Goal: Task Accomplishment & Management: Manage account settings

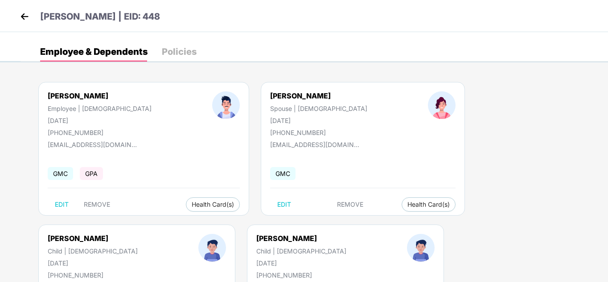
click at [22, 16] on img at bounding box center [24, 16] width 13 height 13
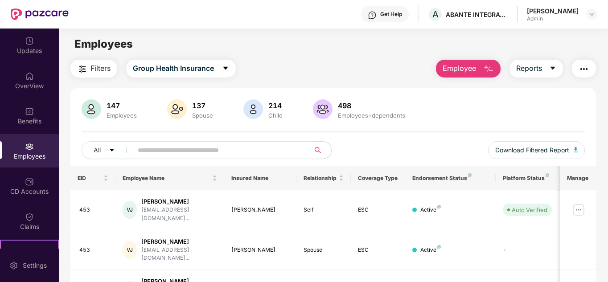
click at [178, 148] on input "text" at bounding box center [218, 150] width 160 height 13
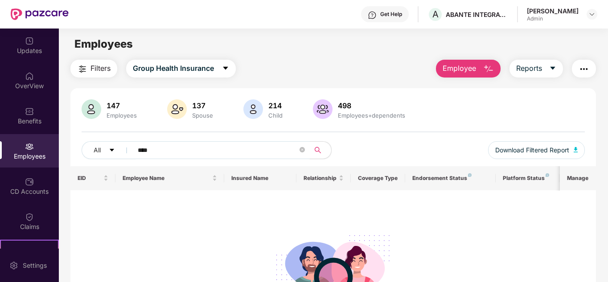
type input "****"
click at [26, 154] on div "Employees" at bounding box center [29, 156] width 59 height 9
click at [97, 147] on span "All" at bounding box center [97, 150] width 7 height 10
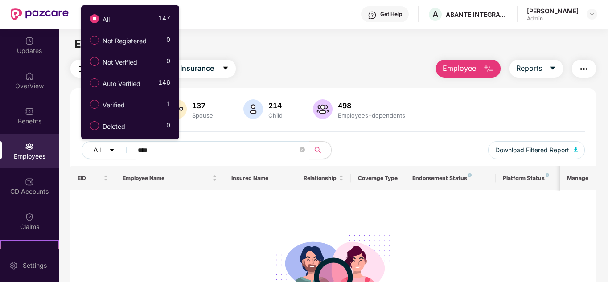
click at [112, 148] on icon "caret-down" at bounding box center [112, 150] width 6 height 6
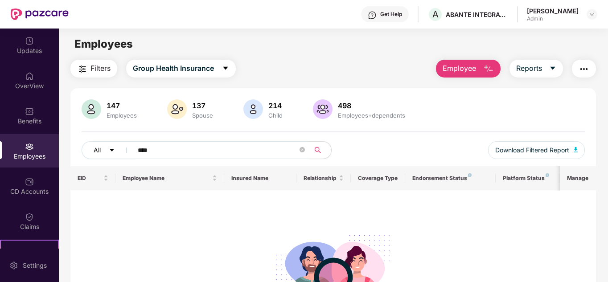
click at [112, 149] on icon "caret-down" at bounding box center [112, 150] width 4 height 3
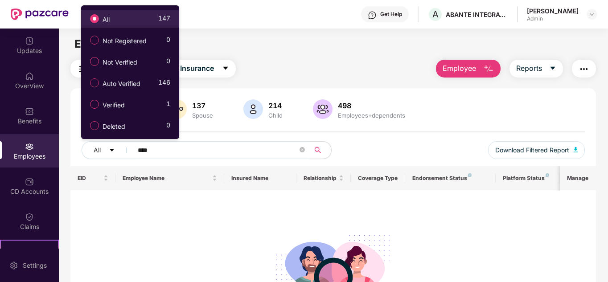
click at [114, 19] on label "All" at bounding box center [102, 18] width 32 height 15
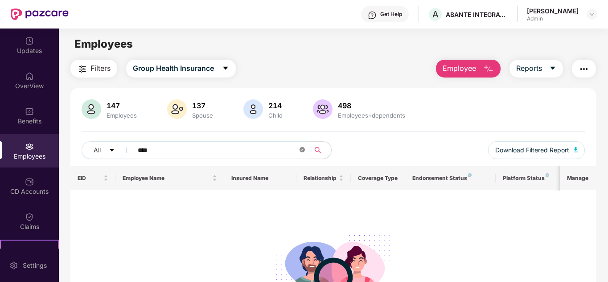
click at [303, 149] on icon "close-circle" at bounding box center [302, 149] width 5 height 5
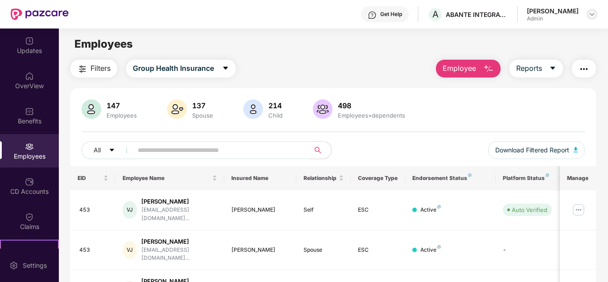
click at [594, 14] on img at bounding box center [591, 14] width 7 height 7
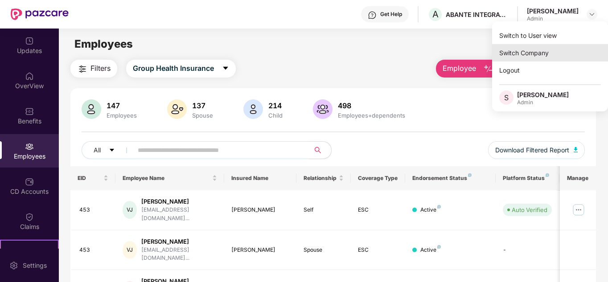
click at [517, 56] on div "Switch Company" at bounding box center [550, 52] width 116 height 17
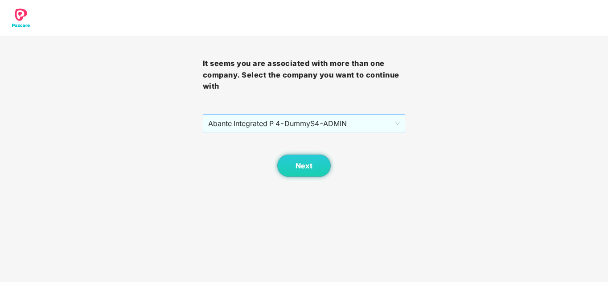
click at [228, 120] on span "Abante Integrated P 4 - DummyS4 - ADMIN" at bounding box center [304, 123] width 192 height 17
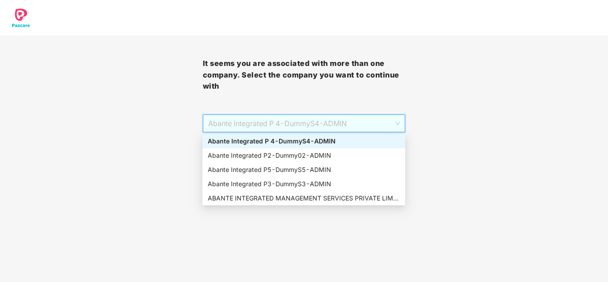
click at [231, 141] on div "Abante Integrated P 4 - DummyS4 - ADMIN" at bounding box center [304, 141] width 192 height 10
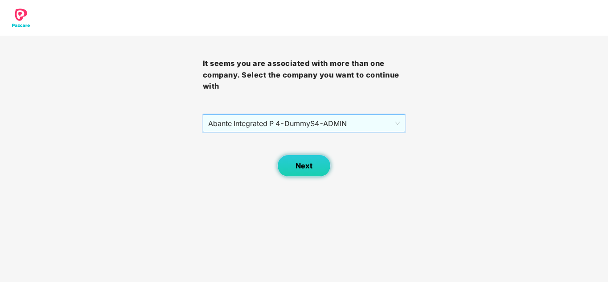
click at [304, 167] on span "Next" at bounding box center [304, 166] width 17 height 8
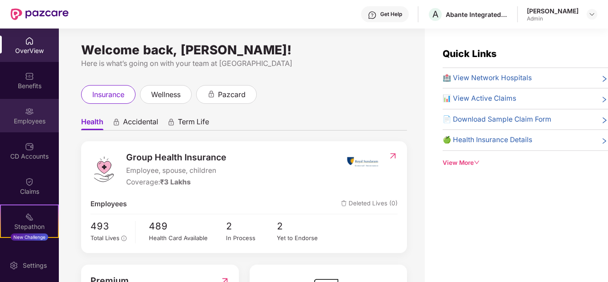
click at [30, 115] on img at bounding box center [29, 111] width 9 height 9
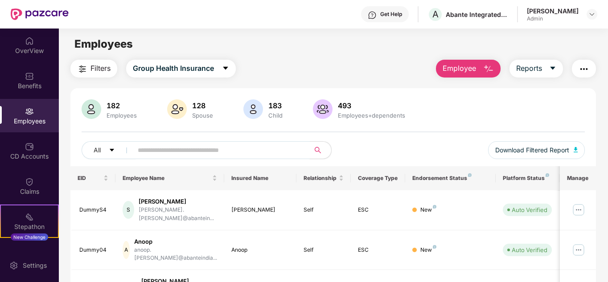
click at [229, 150] on input "text" at bounding box center [218, 150] width 160 height 13
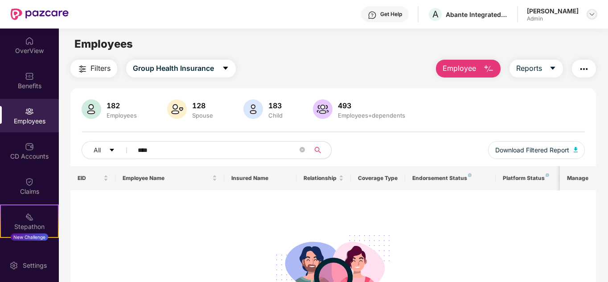
type input "****"
click at [589, 16] on img at bounding box center [591, 14] width 7 height 7
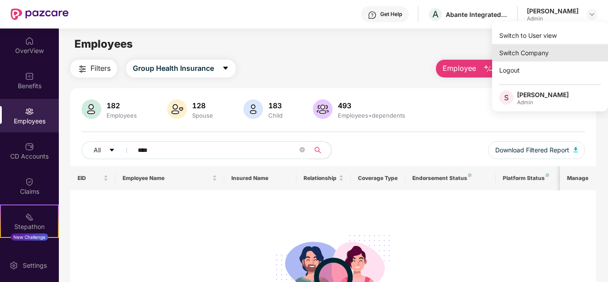
click at [529, 52] on div "Switch Company" at bounding box center [550, 52] width 116 height 17
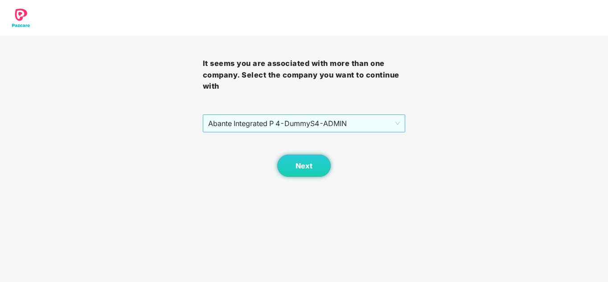
click at [319, 119] on span "Abante Integrated P 4 - DummyS4 - ADMIN" at bounding box center [304, 123] width 192 height 17
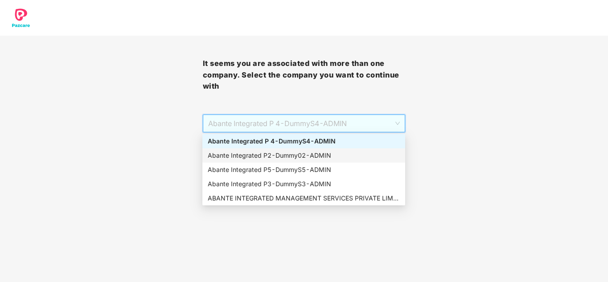
click at [291, 153] on div "Abante Integrated P2 - Dummy02 - ADMIN" at bounding box center [304, 156] width 192 height 10
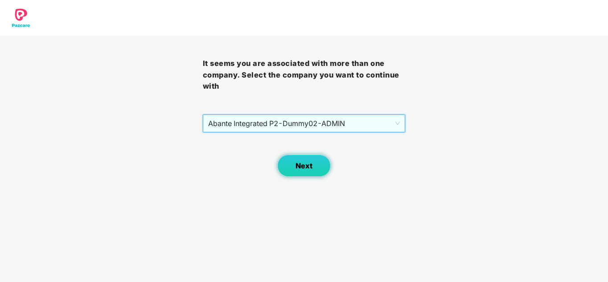
click at [315, 168] on button "Next" at bounding box center [303, 166] width 53 height 22
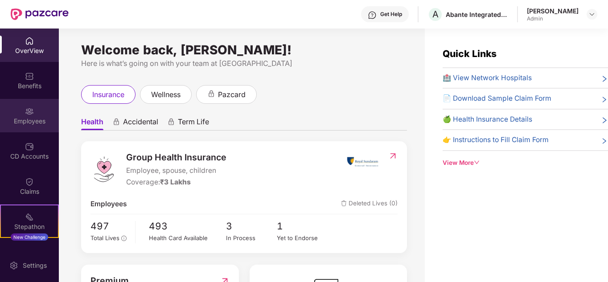
click at [44, 119] on div "Employees" at bounding box center [29, 121] width 59 height 9
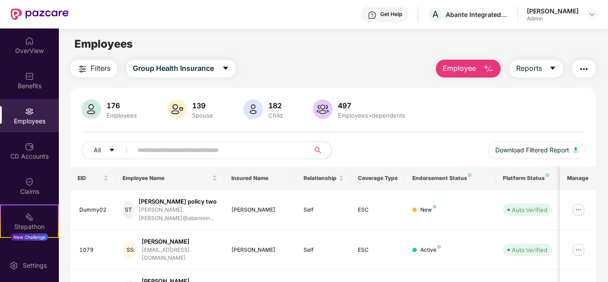
click at [176, 149] on input "text" at bounding box center [218, 150] width 160 height 13
type input "****"
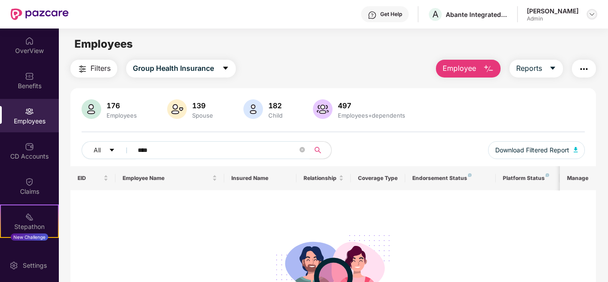
click at [591, 15] on img at bounding box center [591, 14] width 7 height 7
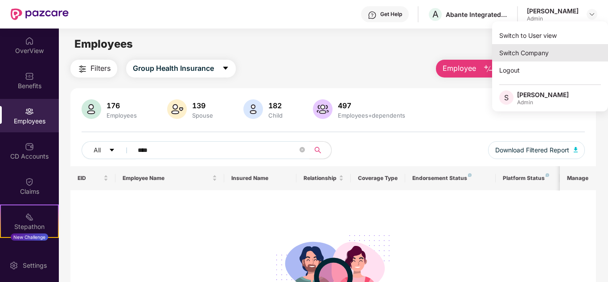
click at [524, 51] on div "Switch Company" at bounding box center [550, 52] width 116 height 17
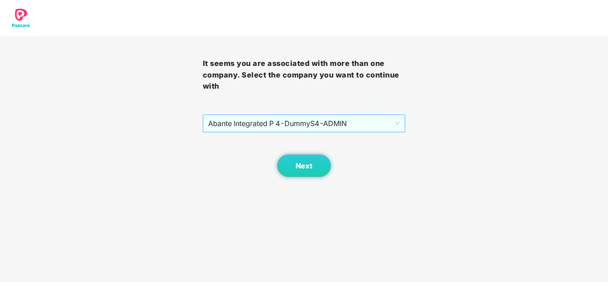
click at [302, 123] on span "Abante Integrated P 4 - DummyS4 - ADMIN" at bounding box center [304, 123] width 192 height 17
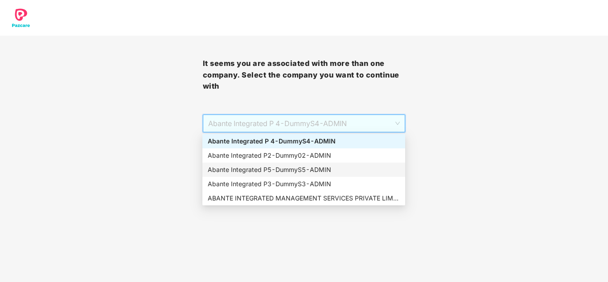
click at [274, 169] on div "Abante Integrated P5 - DummyS5 - ADMIN" at bounding box center [304, 170] width 192 height 10
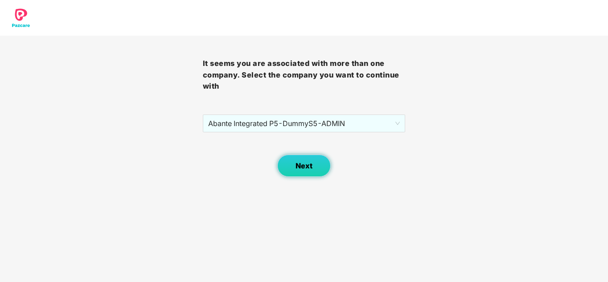
click at [291, 168] on button "Next" at bounding box center [303, 166] width 53 height 22
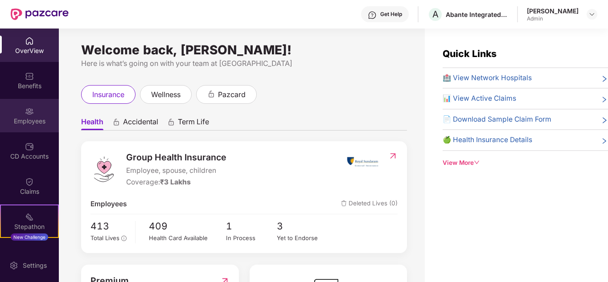
click at [31, 121] on div "Employees" at bounding box center [29, 121] width 59 height 9
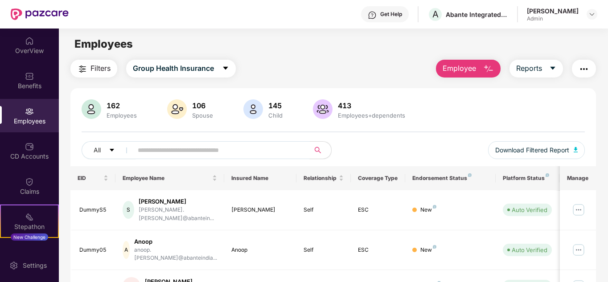
click at [202, 152] on input "text" at bounding box center [218, 150] width 160 height 13
type input "****"
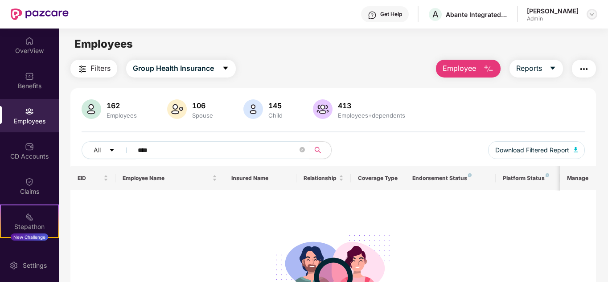
click at [588, 14] on div at bounding box center [592, 14] width 11 height 11
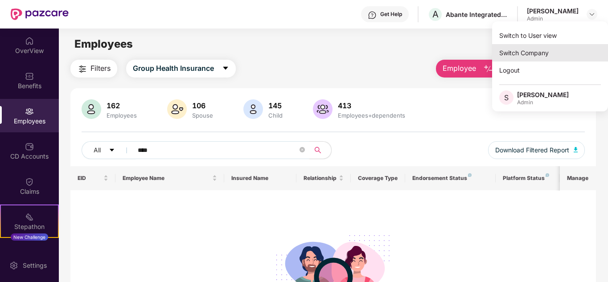
click at [552, 56] on div "Switch Company" at bounding box center [550, 52] width 116 height 17
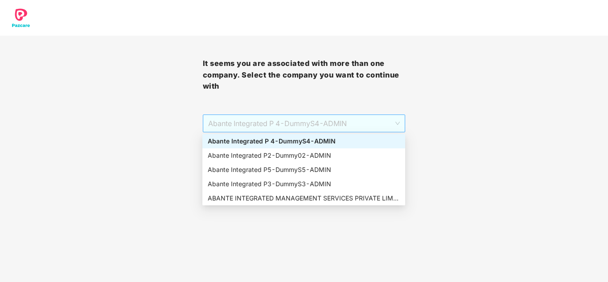
click at [254, 121] on span "Abante Integrated P 4 - DummyS4 - ADMIN" at bounding box center [304, 123] width 192 height 17
click at [259, 186] on div "Abante Integrated P3 - DummyS3 - ADMIN" at bounding box center [304, 184] width 192 height 10
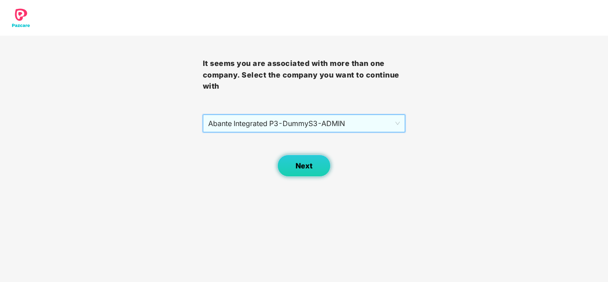
click at [300, 160] on button "Next" at bounding box center [303, 166] width 53 height 22
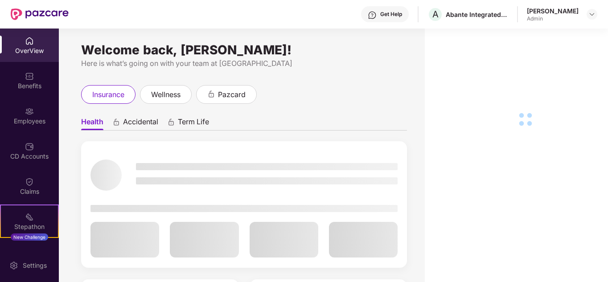
click at [21, 119] on div "Employees" at bounding box center [29, 121] width 59 height 9
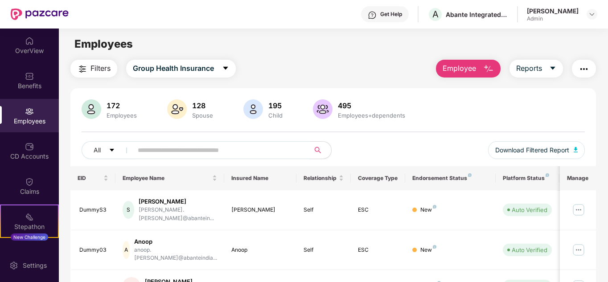
click at [162, 153] on input "text" at bounding box center [218, 150] width 160 height 13
type input "****"
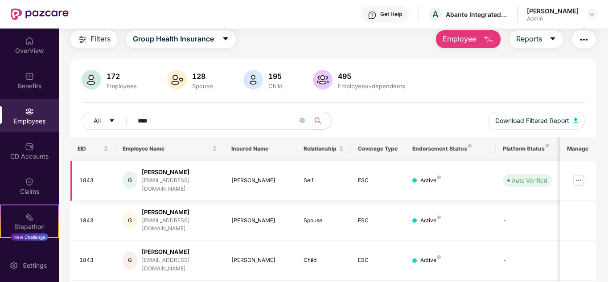
scroll to position [38, 0]
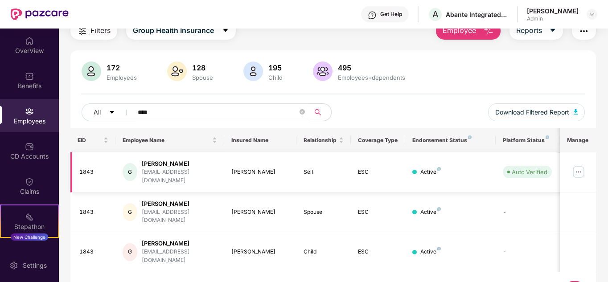
click at [578, 165] on img at bounding box center [578, 172] width 14 height 14
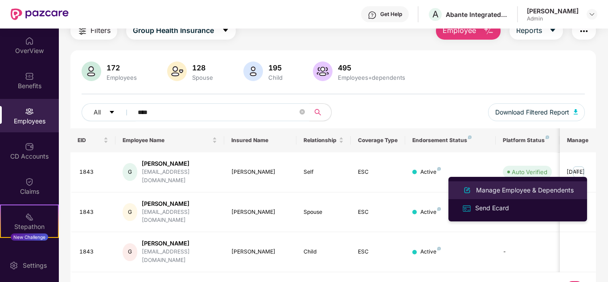
click at [543, 186] on div "Manage Employee & Dependents" at bounding box center [524, 190] width 101 height 10
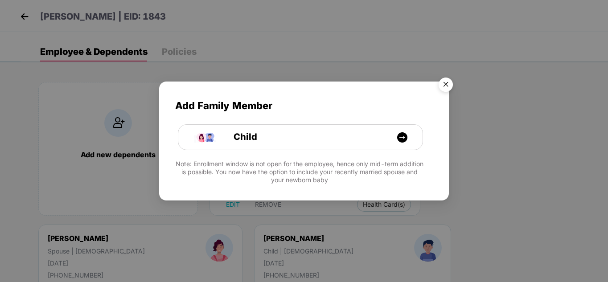
click at [446, 84] on img "Close" at bounding box center [445, 86] width 25 height 25
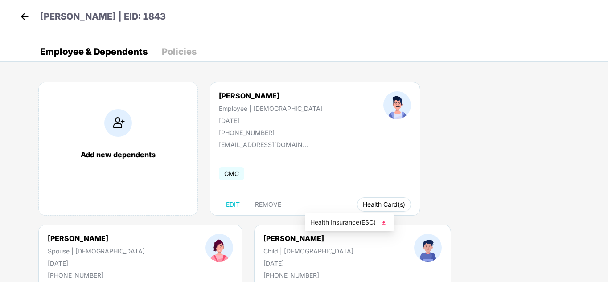
click at [363, 202] on span "Health Card(s)" at bounding box center [384, 204] width 42 height 4
click at [386, 224] on img at bounding box center [383, 222] width 9 height 9
click at [557, 224] on img at bounding box center [554, 222] width 9 height 9
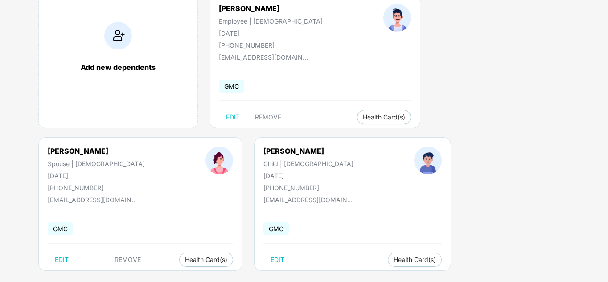
scroll to position [99, 0]
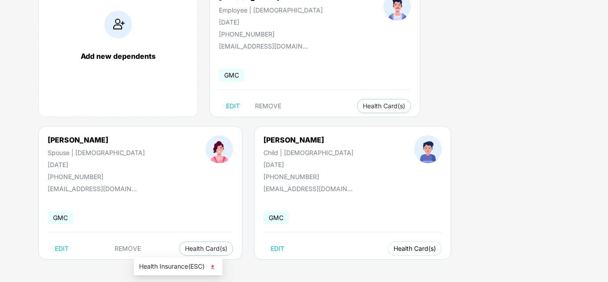
click at [394, 247] on span "Health Card(s)" at bounding box center [415, 248] width 42 height 4
click at [214, 267] on img at bounding box center [212, 267] width 9 height 9
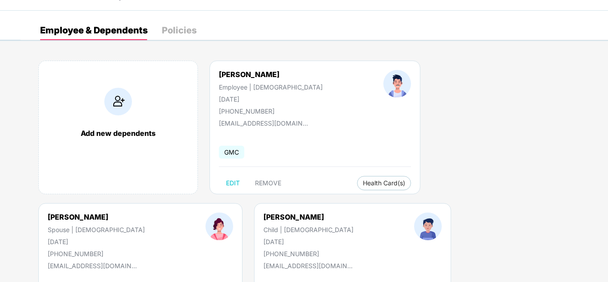
scroll to position [45, 0]
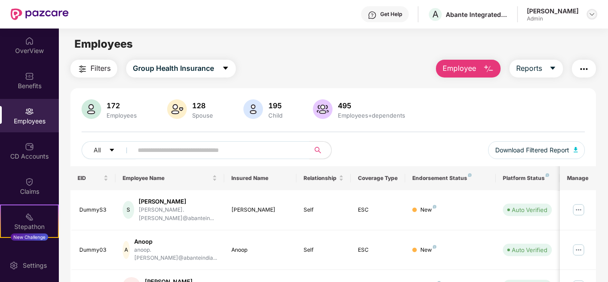
click at [592, 16] on img at bounding box center [591, 14] width 7 height 7
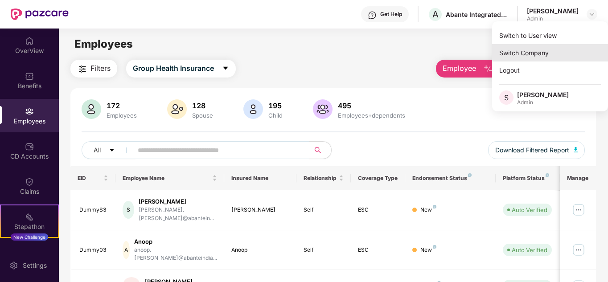
click at [554, 53] on div "Switch Company" at bounding box center [550, 52] width 116 height 17
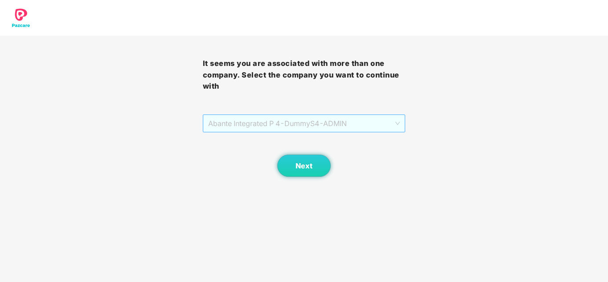
click at [303, 126] on span "Abante Integrated P 4 - DummyS4 - ADMIN" at bounding box center [304, 123] width 192 height 17
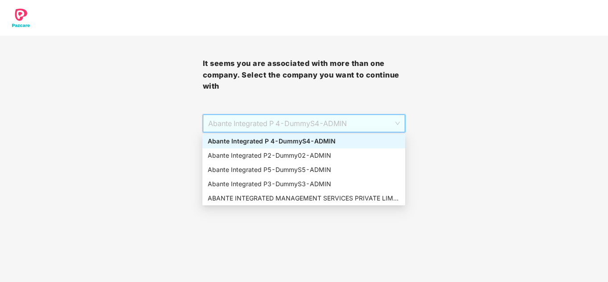
click at [291, 142] on div "Abante Integrated P 4 - DummyS4 - ADMIN" at bounding box center [304, 141] width 192 height 10
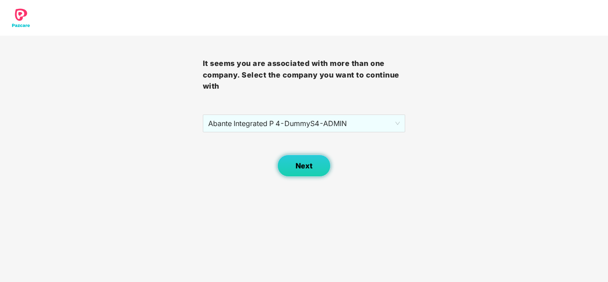
click at [294, 166] on button "Next" at bounding box center [303, 166] width 53 height 22
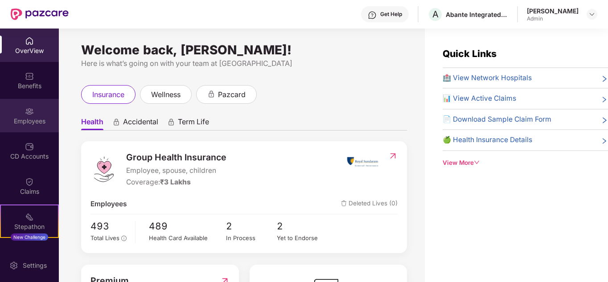
click at [30, 118] on div "Employees" at bounding box center [29, 121] width 59 height 9
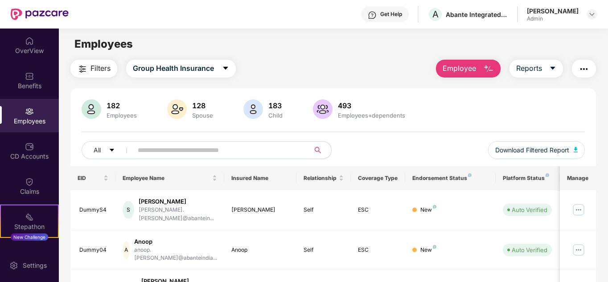
click at [200, 152] on input "text" at bounding box center [218, 150] width 160 height 13
type input "****"
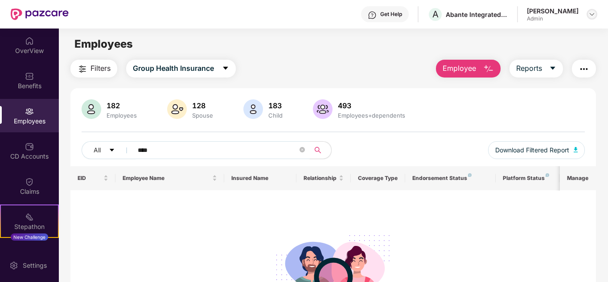
click at [593, 13] on img at bounding box center [591, 14] width 7 height 7
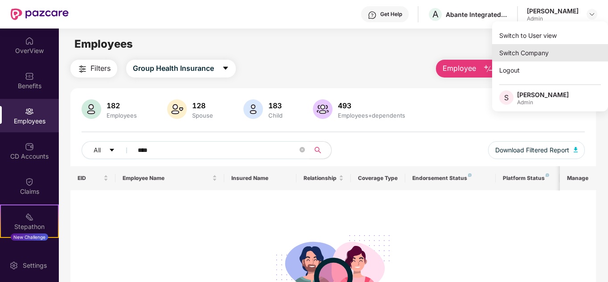
click at [542, 48] on div "Switch Company" at bounding box center [550, 52] width 116 height 17
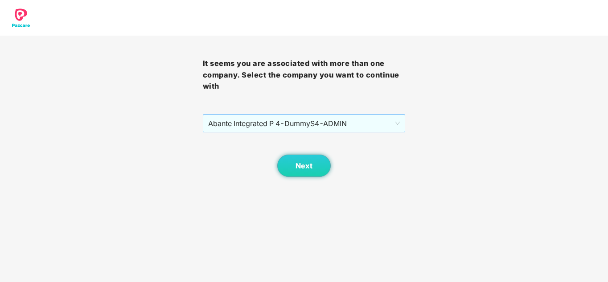
click at [276, 127] on span "Abante Integrated P 4 - DummyS4 - ADMIN" at bounding box center [304, 123] width 192 height 17
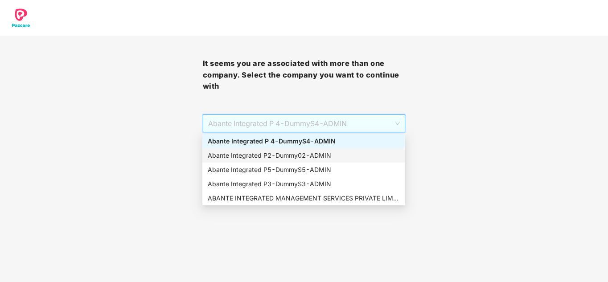
click at [269, 157] on div "Abante Integrated P2 - Dummy02 - ADMIN" at bounding box center [304, 156] width 192 height 10
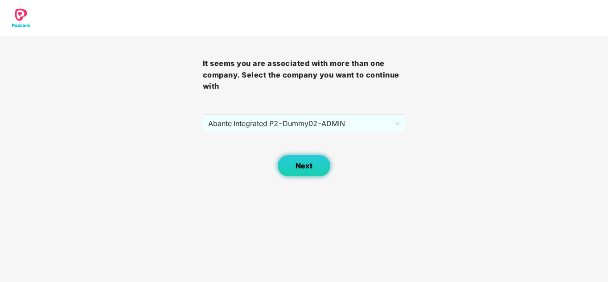
click at [316, 172] on button "Next" at bounding box center [303, 166] width 53 height 22
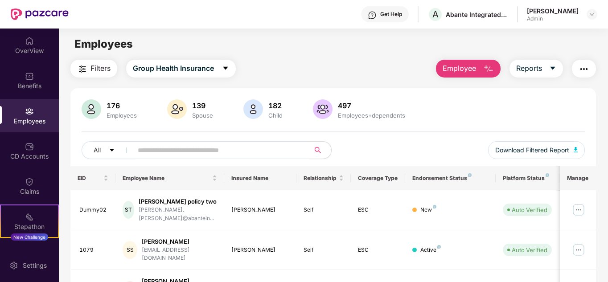
click at [175, 154] on input "text" at bounding box center [218, 150] width 160 height 13
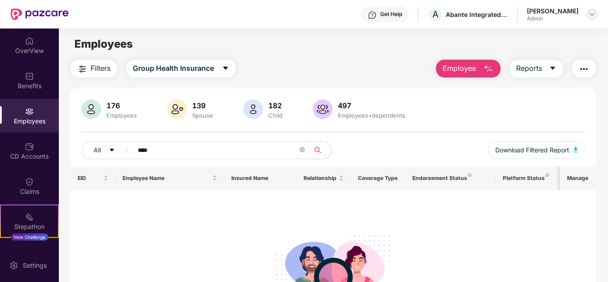
type input "****"
click at [591, 14] on img at bounding box center [591, 14] width 7 height 7
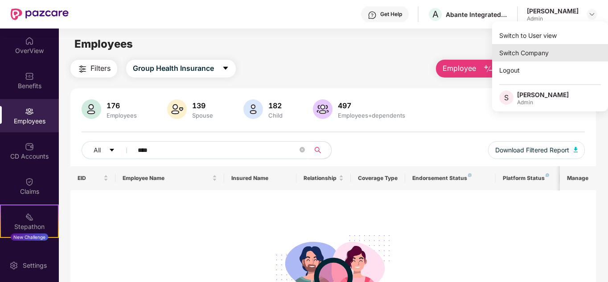
click at [514, 45] on div "Switch Company" at bounding box center [550, 52] width 116 height 17
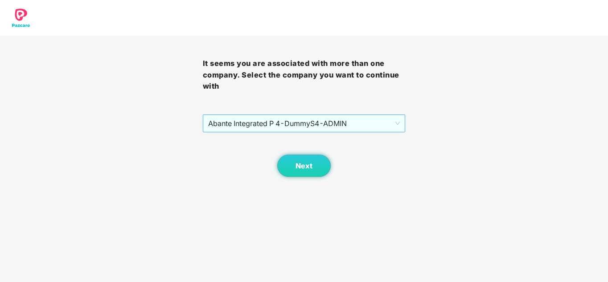
click at [289, 122] on span "Abante Integrated P 4 - DummyS4 - ADMIN" at bounding box center [304, 123] width 192 height 17
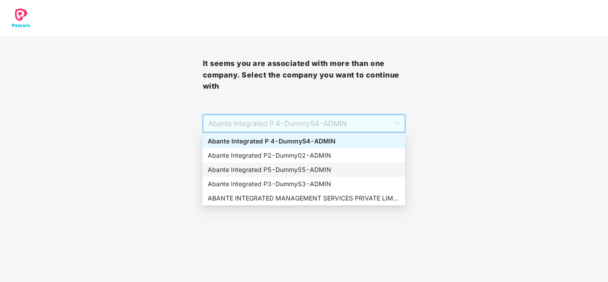
click at [273, 173] on div "Abante Integrated P5 - DummyS5 - ADMIN" at bounding box center [304, 170] width 192 height 10
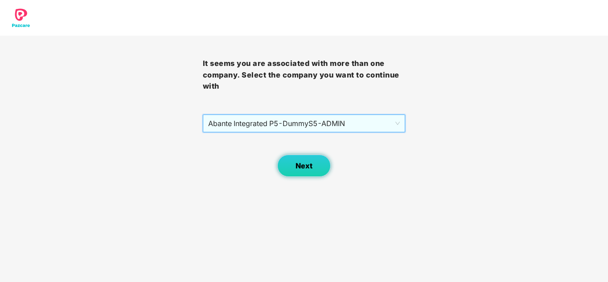
click at [303, 155] on button "Next" at bounding box center [303, 166] width 53 height 22
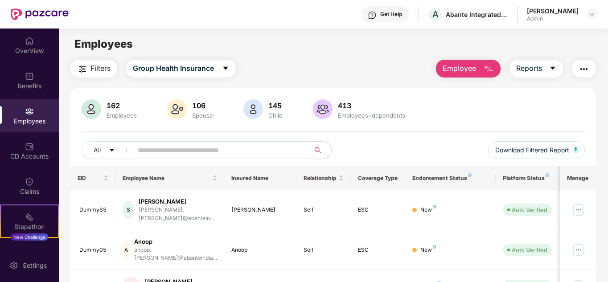
click at [156, 158] on span at bounding box center [218, 150] width 183 height 18
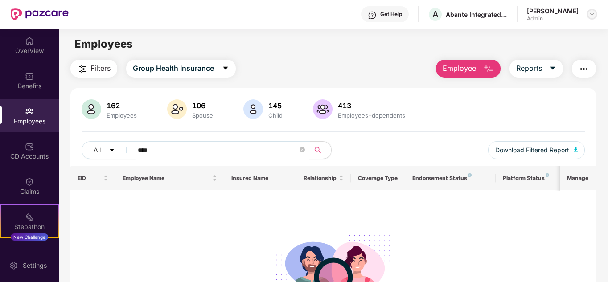
type input "****"
click at [591, 15] on img at bounding box center [591, 14] width 7 height 7
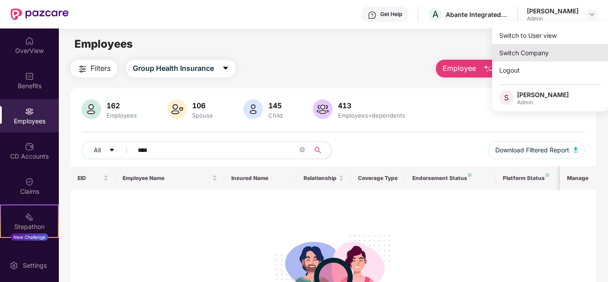
click at [573, 51] on div "Switch Company" at bounding box center [550, 52] width 116 height 17
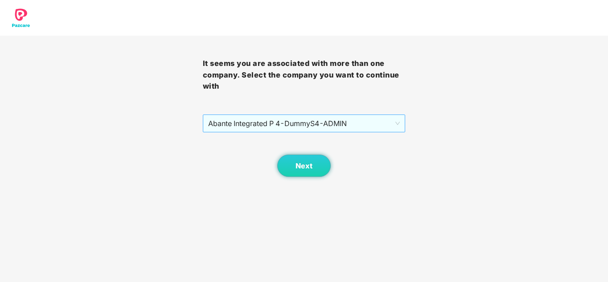
click at [305, 126] on span "Abante Integrated P 4 - DummyS4 - ADMIN" at bounding box center [304, 123] width 192 height 17
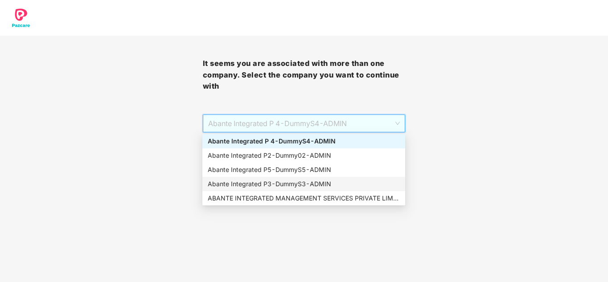
click at [287, 180] on div "Abante Integrated P3 - DummyS3 - ADMIN" at bounding box center [304, 184] width 192 height 10
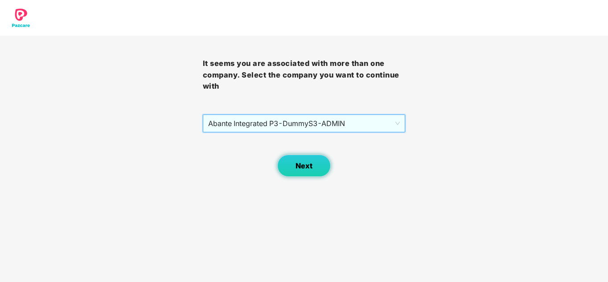
click at [310, 167] on span "Next" at bounding box center [304, 166] width 17 height 8
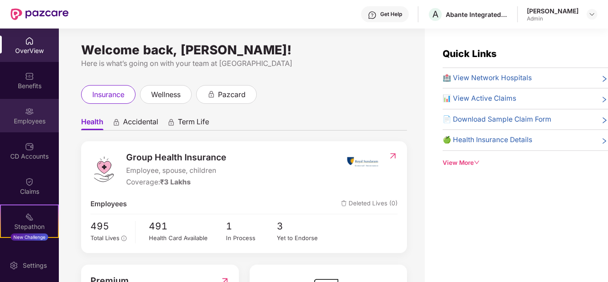
click at [29, 115] on img at bounding box center [29, 111] width 9 height 9
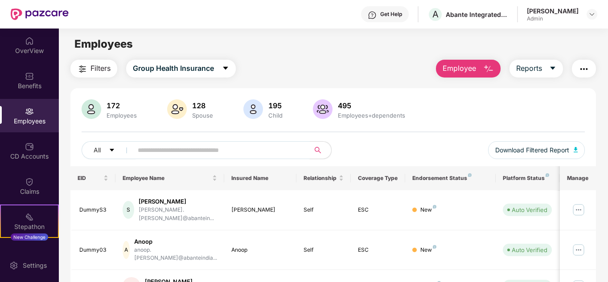
click at [147, 152] on input "text" at bounding box center [218, 150] width 160 height 13
type input "****"
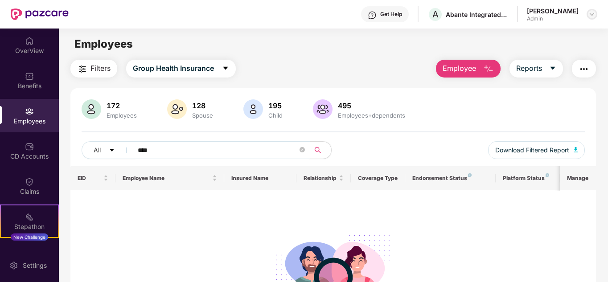
click at [591, 12] on img at bounding box center [591, 14] width 7 height 7
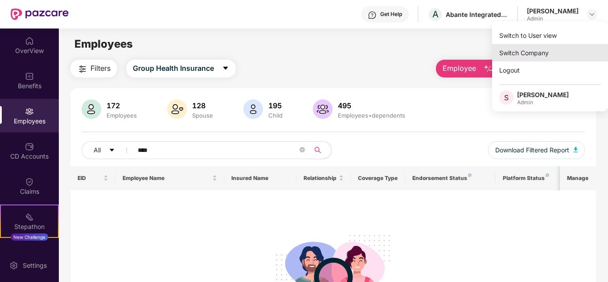
click at [562, 46] on div "Switch Company" at bounding box center [550, 52] width 116 height 17
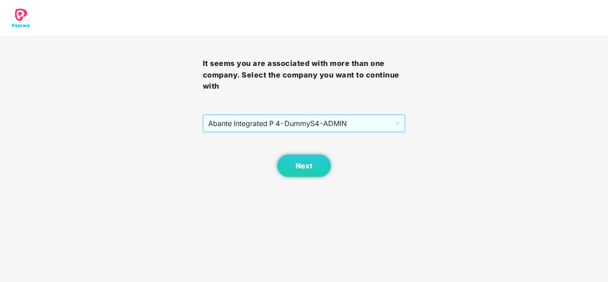
click at [279, 123] on span "Abante Integrated P 4 - DummyS4 - ADMIN" at bounding box center [304, 123] width 192 height 17
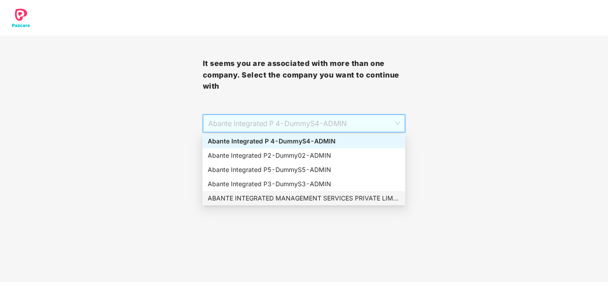
click at [252, 196] on div "ABANTE INTEGRATED MANAGEMENT SERVICES PRIVATE LIMITED - 660 - ADMIN" at bounding box center [304, 198] width 192 height 10
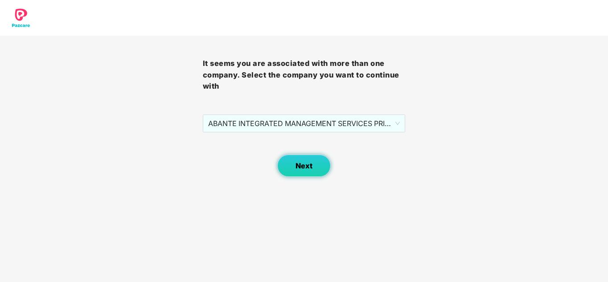
click at [310, 170] on button "Next" at bounding box center [303, 166] width 53 height 22
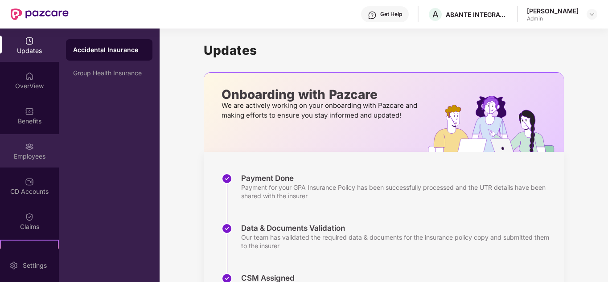
click at [32, 151] on div "Employees" at bounding box center [29, 150] width 59 height 33
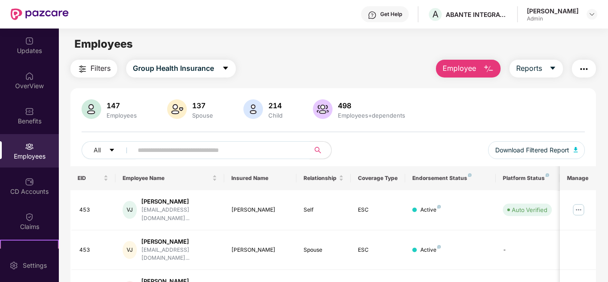
click at [167, 155] on input "text" at bounding box center [218, 150] width 160 height 13
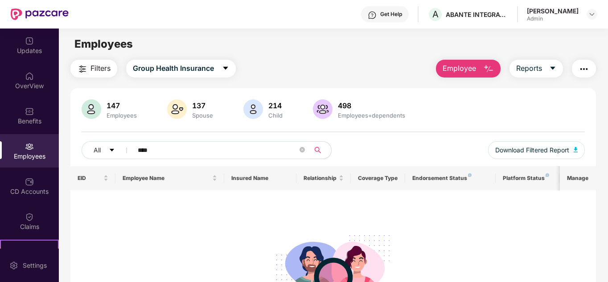
click at [178, 147] on input "****" at bounding box center [218, 150] width 160 height 13
type input "****"
click at [594, 13] on img at bounding box center [591, 14] width 7 height 7
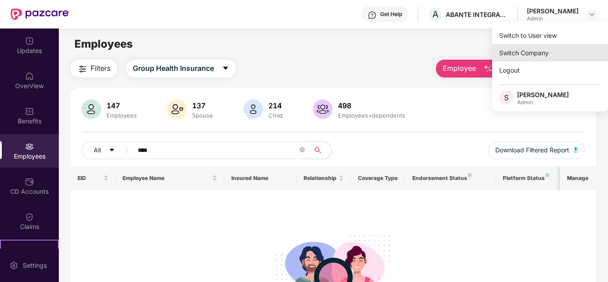
click at [557, 52] on div "Switch Company" at bounding box center [550, 52] width 116 height 17
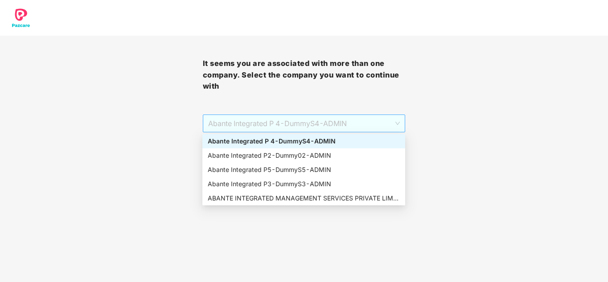
click at [318, 124] on span "Abante Integrated P 4 - DummyS4 - ADMIN" at bounding box center [304, 123] width 192 height 17
click at [271, 140] on div "Abante Integrated P 4 - DummyS4 - ADMIN" at bounding box center [304, 141] width 192 height 10
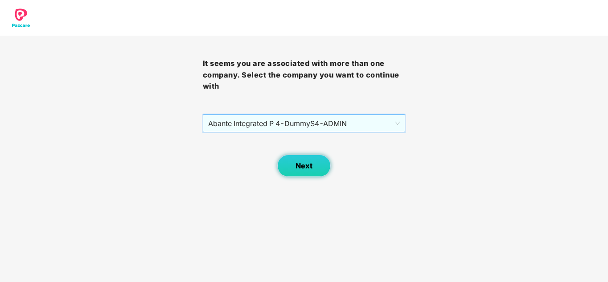
click at [307, 160] on button "Next" at bounding box center [303, 166] width 53 height 22
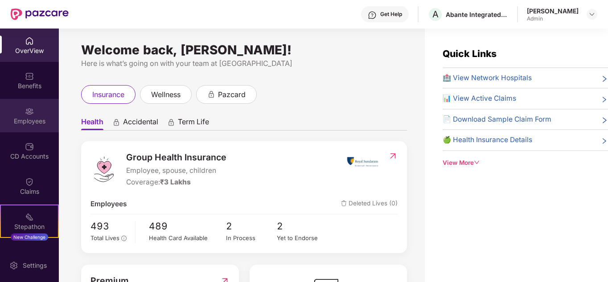
click at [32, 108] on img at bounding box center [29, 111] width 9 height 9
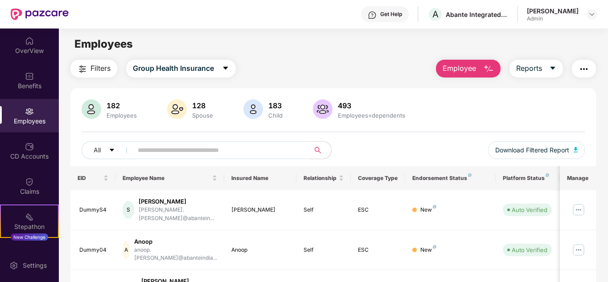
click at [169, 150] on input "text" at bounding box center [218, 150] width 160 height 13
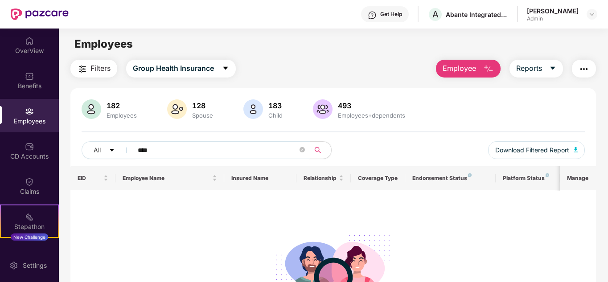
type input "****"
click at [594, 15] on img at bounding box center [591, 14] width 7 height 7
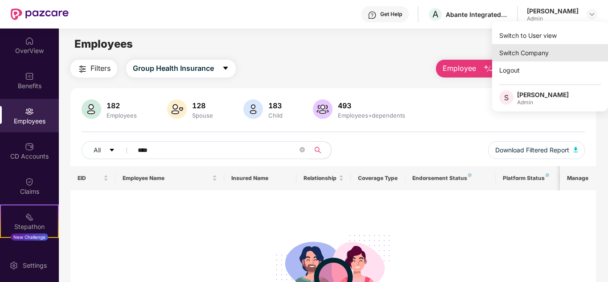
click at [525, 53] on div "Switch Company" at bounding box center [550, 52] width 116 height 17
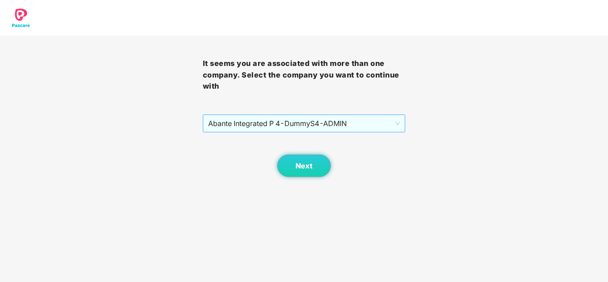
click at [348, 119] on span "Abante Integrated P 4 - DummyS4 - ADMIN" at bounding box center [304, 123] width 192 height 17
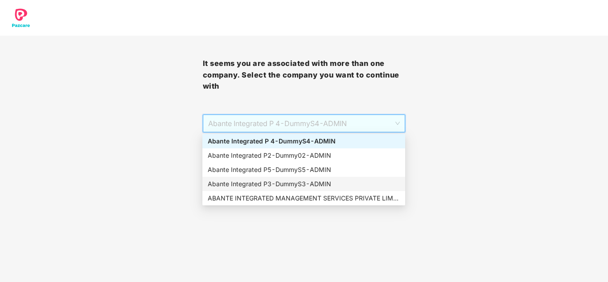
click at [293, 182] on div "Abante Integrated P3 - DummyS3 - ADMIN" at bounding box center [304, 184] width 192 height 10
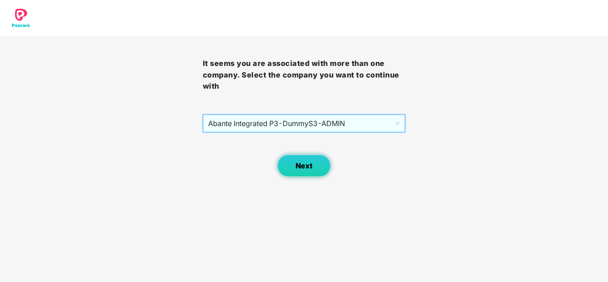
click at [295, 166] on button "Next" at bounding box center [303, 166] width 53 height 22
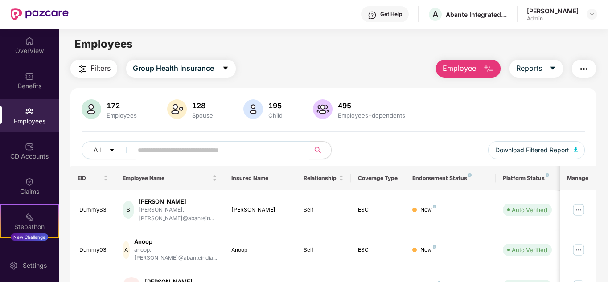
click at [146, 151] on input "text" at bounding box center [218, 150] width 160 height 13
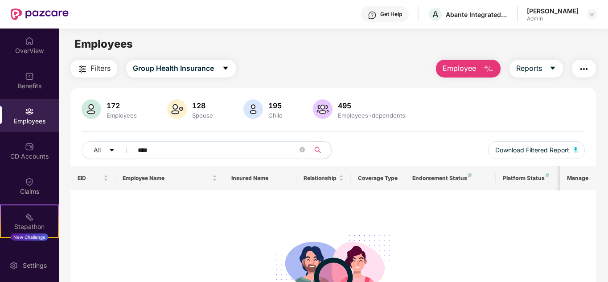
type input "****"
click at [591, 13] on img at bounding box center [591, 14] width 7 height 7
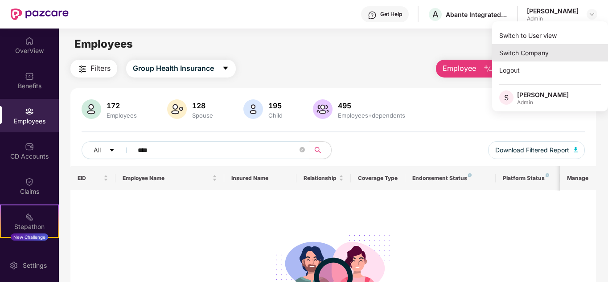
click at [523, 52] on div "Switch Company" at bounding box center [550, 52] width 116 height 17
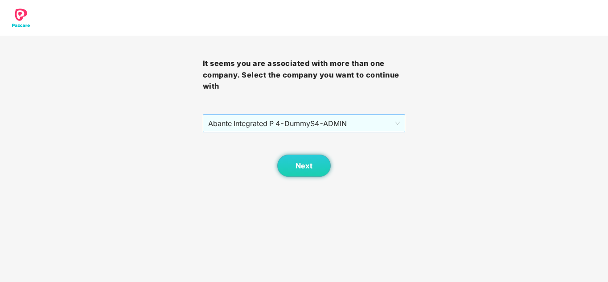
click at [361, 120] on span "Abante Integrated P 4 - DummyS4 - ADMIN" at bounding box center [304, 123] width 192 height 17
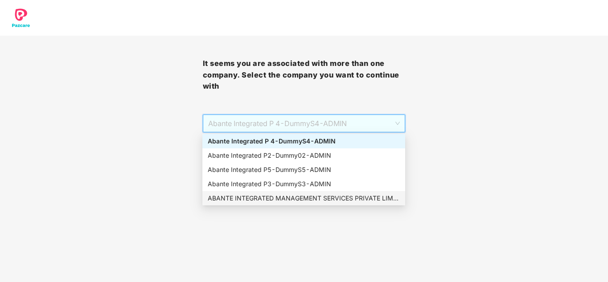
click at [251, 197] on div "ABANTE INTEGRATED MANAGEMENT SERVICES PRIVATE LIMITED - 660 - ADMIN" at bounding box center [304, 198] width 192 height 10
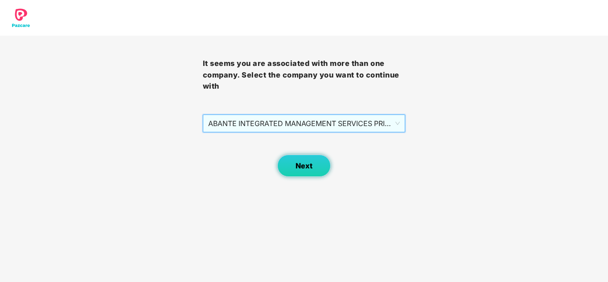
click at [289, 166] on button "Next" at bounding box center [303, 166] width 53 height 22
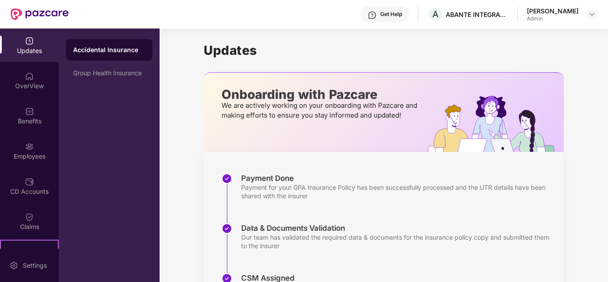
click at [26, 139] on div "Employees" at bounding box center [29, 150] width 59 height 33
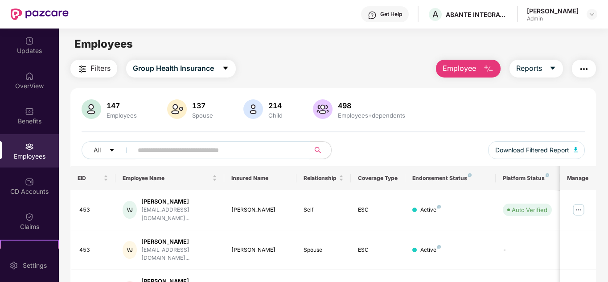
click at [158, 150] on input "text" at bounding box center [218, 150] width 160 height 13
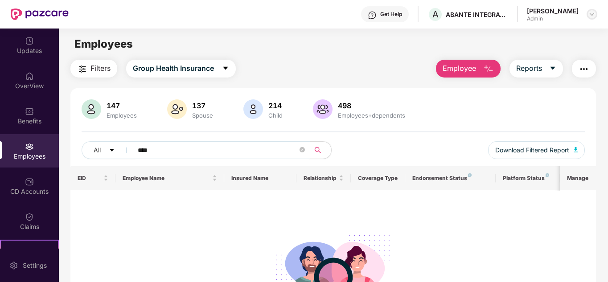
type input "****"
click at [591, 13] on img at bounding box center [591, 14] width 7 height 7
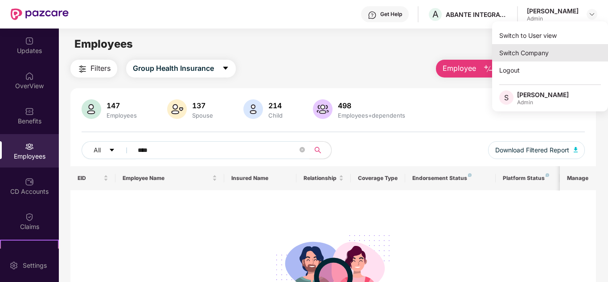
click at [548, 49] on div "Switch Company" at bounding box center [550, 52] width 116 height 17
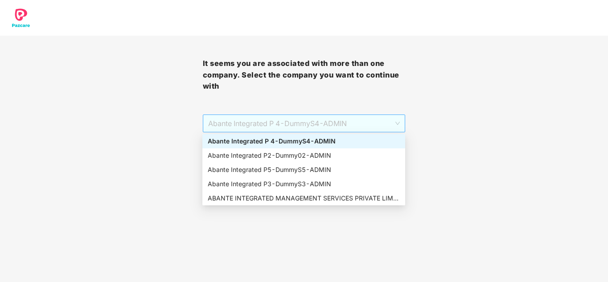
click at [296, 126] on span "Abante Integrated P 4 - DummyS4 - ADMIN" at bounding box center [304, 123] width 192 height 17
click at [285, 143] on div "Abante Integrated P 4 - DummyS4 - ADMIN" at bounding box center [304, 141] width 192 height 10
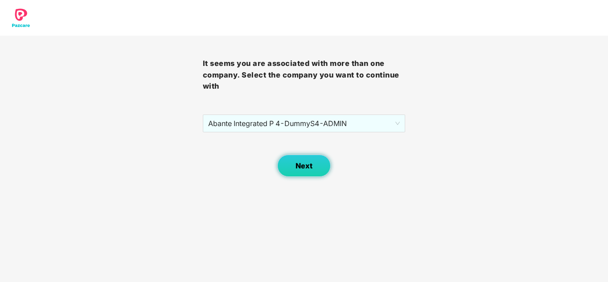
click at [310, 162] on span "Next" at bounding box center [304, 166] width 17 height 8
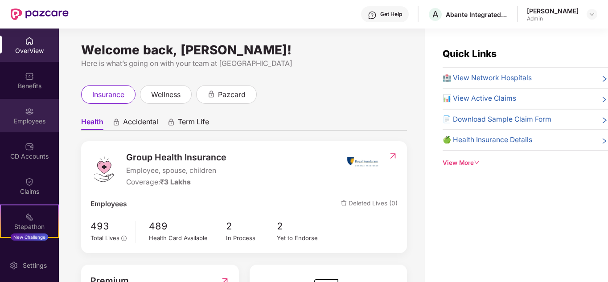
click at [35, 108] on div "Employees" at bounding box center [29, 115] width 59 height 33
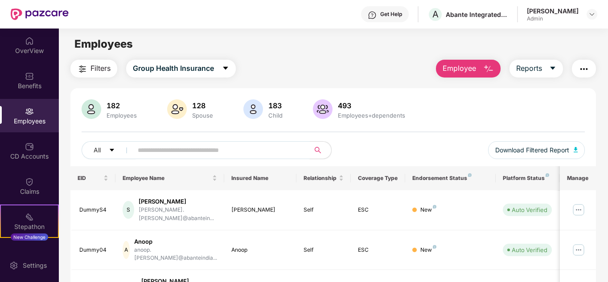
click at [156, 151] on input "text" at bounding box center [218, 150] width 160 height 13
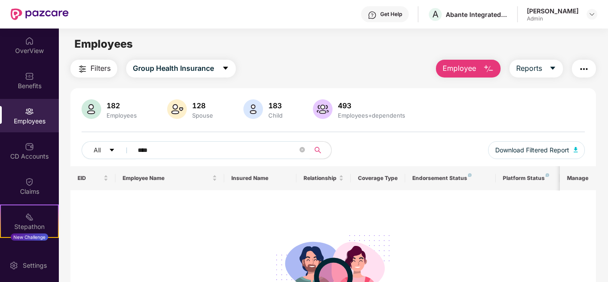
type input "****"
click at [591, 8] on div "[PERSON_NAME] Admin" at bounding box center [562, 15] width 70 height 16
drag, startPoint x: 590, startPoint y: 8, endPoint x: 590, endPoint y: 37, distance: 28.5
click at [590, 9] on div "[PERSON_NAME] Admin" at bounding box center [562, 15] width 70 height 16
click at [595, 12] on img at bounding box center [591, 14] width 7 height 7
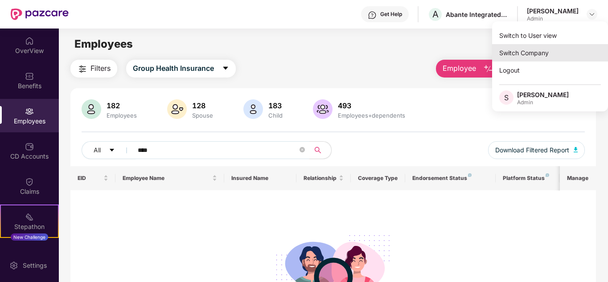
click at [553, 45] on div "Switch Company" at bounding box center [550, 52] width 116 height 17
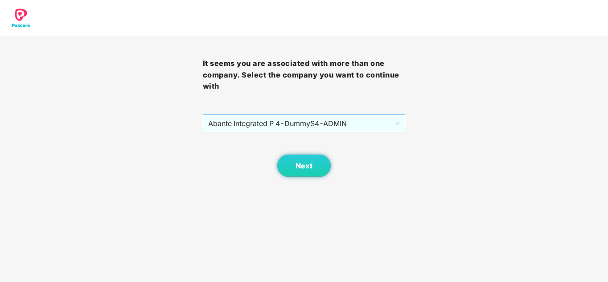
click at [353, 115] on div "Abante Integrated P 4 - DummyS4 - ADMIN" at bounding box center [304, 124] width 203 height 18
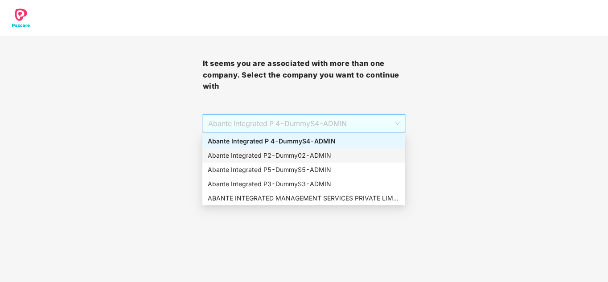
click at [288, 153] on div "Abante Integrated P2 - Dummy02 - ADMIN" at bounding box center [304, 156] width 192 height 10
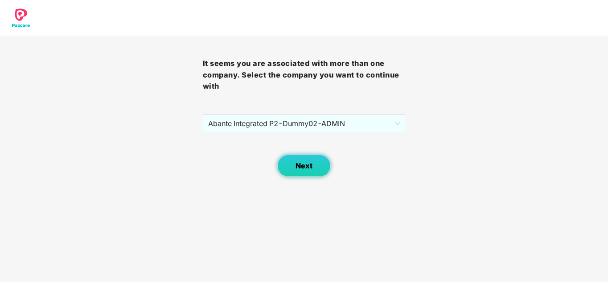
click at [305, 168] on span "Next" at bounding box center [304, 166] width 17 height 8
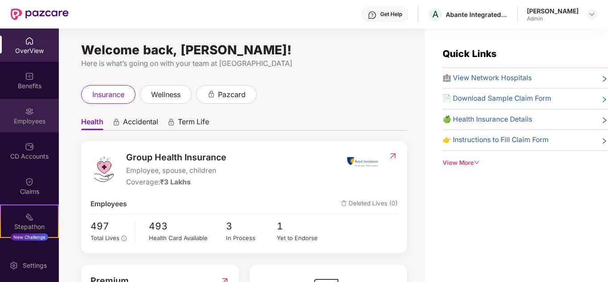
click at [24, 121] on div "Employees" at bounding box center [29, 121] width 59 height 9
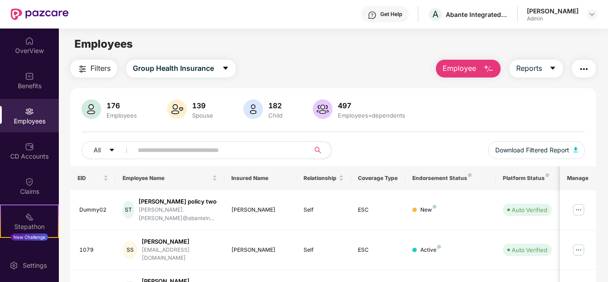
click at [139, 156] on input "text" at bounding box center [218, 150] width 160 height 13
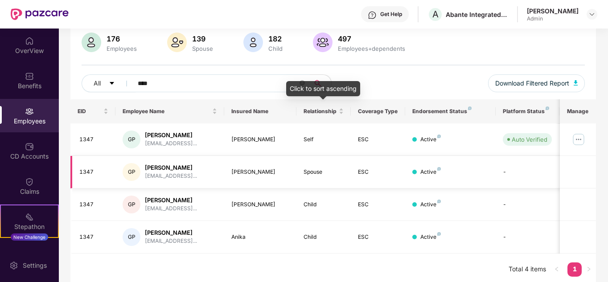
scroll to position [70, 0]
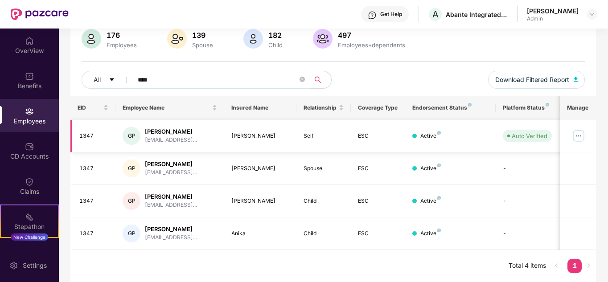
type input "****"
click at [582, 136] on img at bounding box center [578, 136] width 14 height 14
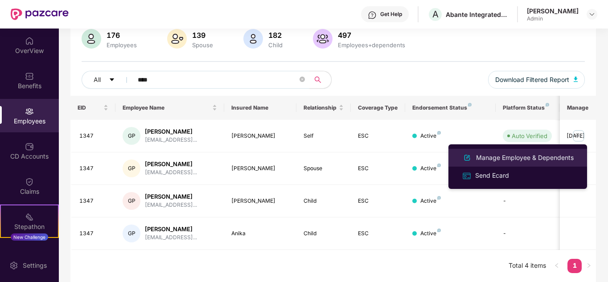
click at [487, 156] on div "Manage Employee & Dependents" at bounding box center [524, 158] width 101 height 10
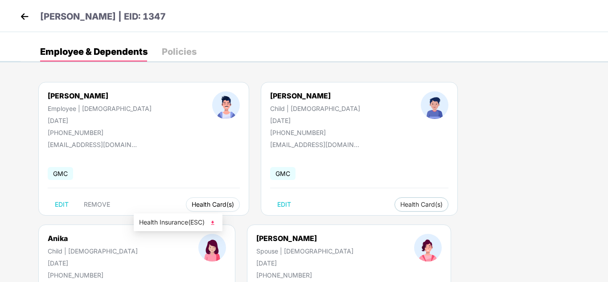
click at [192, 205] on span "Health Card(s)" at bounding box center [213, 204] width 42 height 4
click at [214, 222] on img at bounding box center [212, 222] width 9 height 9
click at [400, 205] on span "Health Card(s)" at bounding box center [421, 204] width 42 height 4
click at [384, 222] on img at bounding box center [383, 222] width 9 height 9
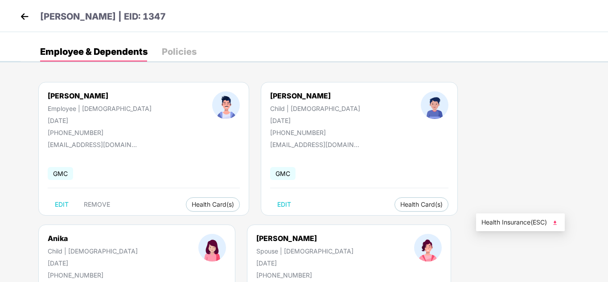
click at [558, 224] on img at bounding box center [554, 222] width 9 height 9
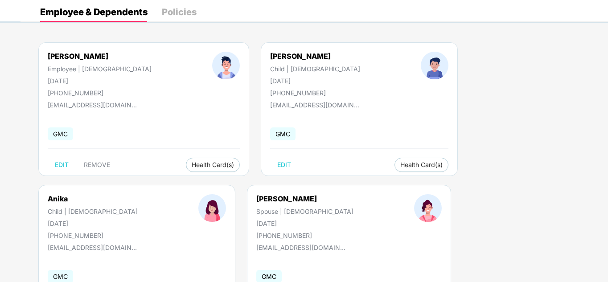
scroll to position [99, 0]
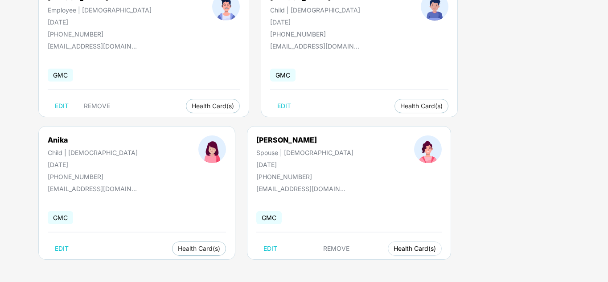
click at [394, 251] on span "Health Card(s)" at bounding box center [415, 248] width 42 height 4
click at [215, 268] on img at bounding box center [212, 267] width 9 height 9
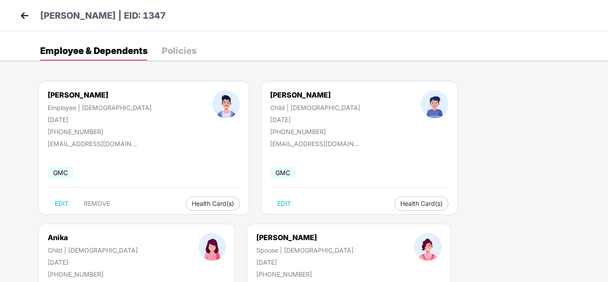
scroll to position [0, 0]
